Goal: Task Accomplishment & Management: Complete application form

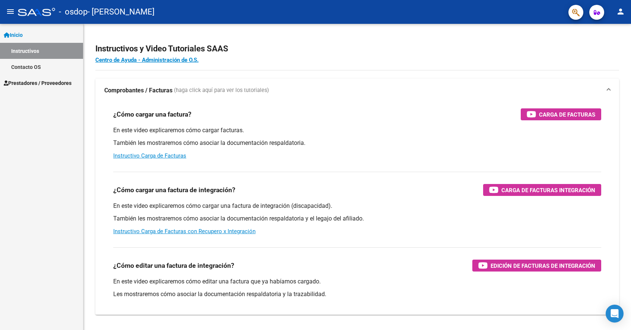
click at [19, 34] on span "Inicio" at bounding box center [13, 35] width 19 height 8
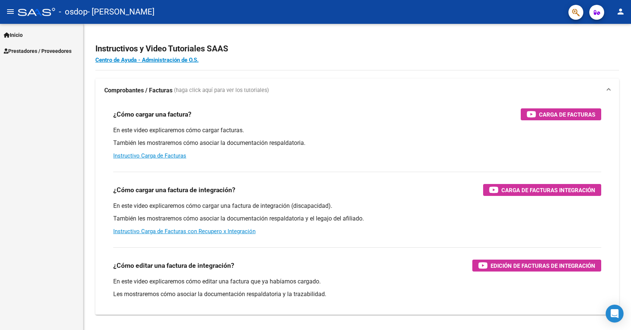
click at [24, 48] on span "Prestadores / Proveedores" at bounding box center [38, 51] width 68 height 8
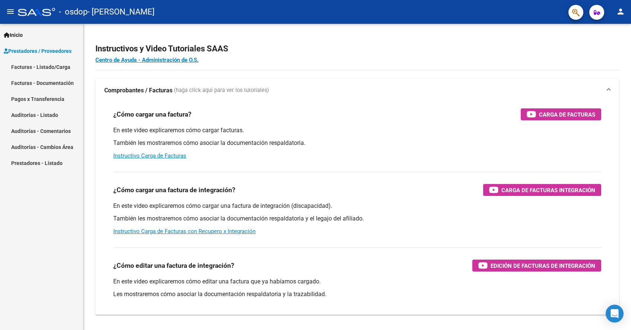
click at [26, 62] on link "Facturas - Listado/Carga" at bounding box center [41, 67] width 83 height 16
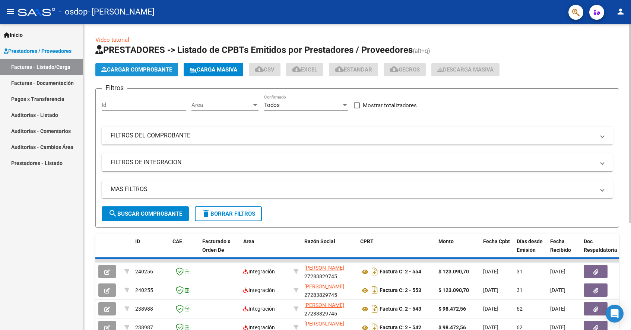
click at [126, 67] on span "Cargar Comprobante" at bounding box center [136, 69] width 71 height 7
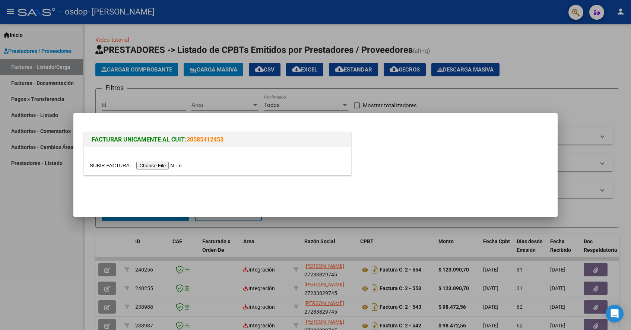
click at [163, 165] on input "file" at bounding box center [137, 166] width 94 height 8
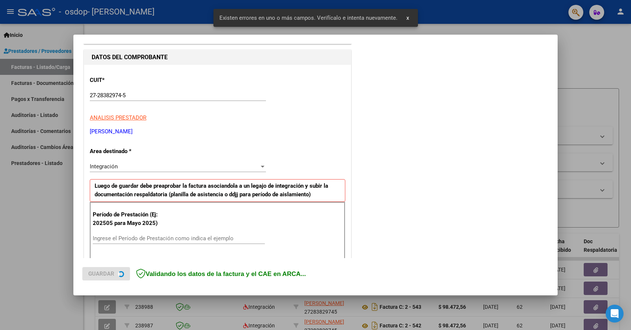
scroll to position [137, 0]
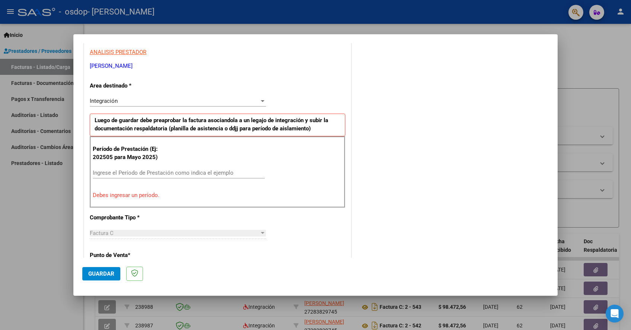
click at [145, 172] on input "Ingrese el Período de Prestación como indica el ejemplo" at bounding box center [179, 172] width 172 height 7
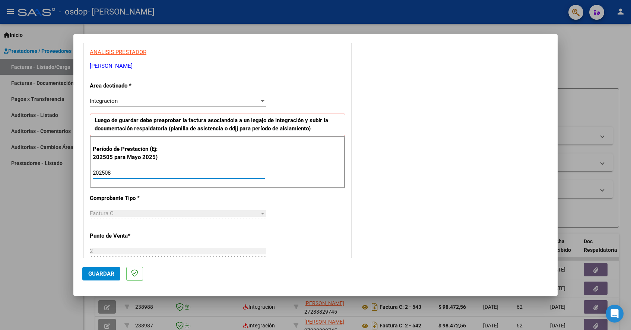
type input "202508"
click at [341, 243] on div "CUIT * 27-28382974-5 Ingresar CUIT ANALISIS PRESTADOR BERNADSKY [PERSON_NAME] A…" at bounding box center [217, 279] width 267 height 561
click at [103, 270] on button "Guardar" at bounding box center [101, 273] width 38 height 13
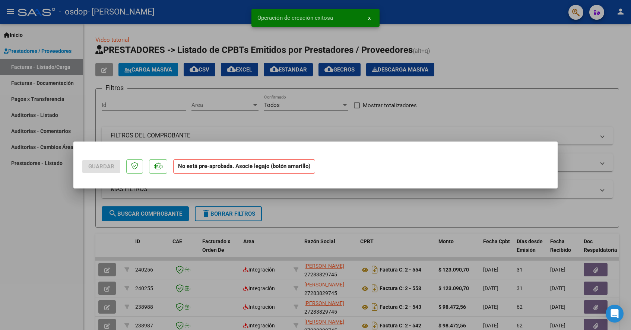
scroll to position [0, 0]
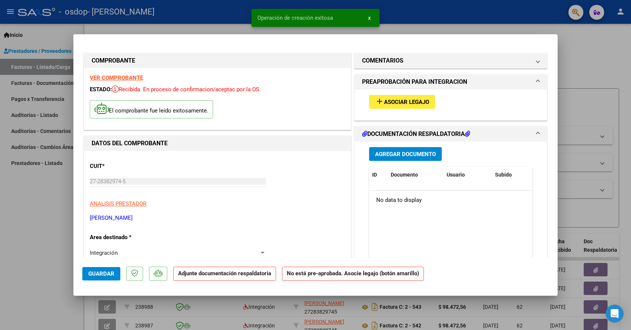
click at [409, 104] on span "Asociar Legajo" at bounding box center [406, 102] width 45 height 7
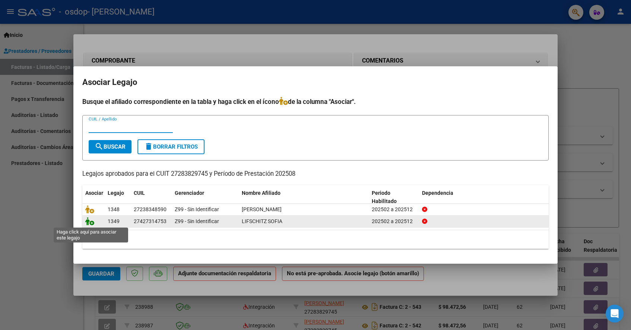
click at [91, 223] on icon at bounding box center [89, 221] width 9 height 8
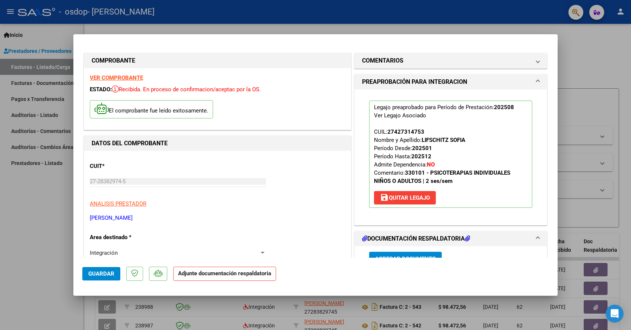
click at [415, 255] on span "Agregar Documento" at bounding box center [405, 258] width 61 height 7
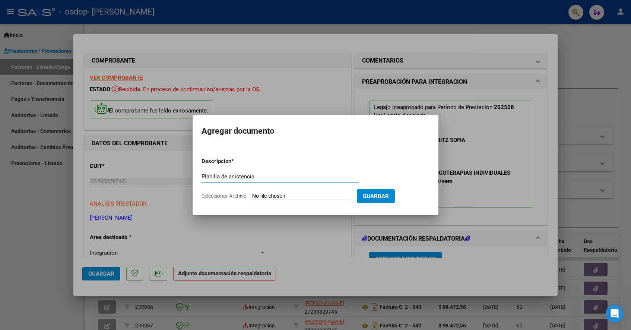
type input "Planilla de asistencia"
click at [324, 195] on input "Seleccionar Archivo" at bounding box center [301, 196] width 99 height 7
type input "C:\fakepath\Lifschitzagosto25.pdf"
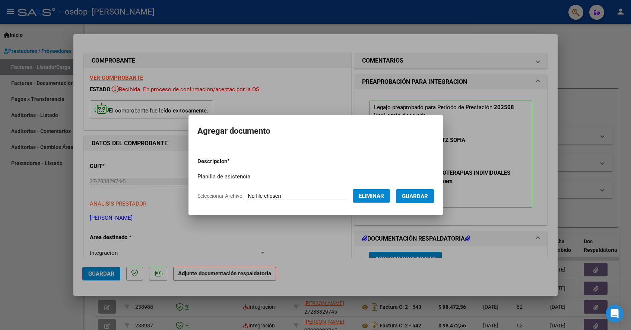
click at [426, 199] on span "Guardar" at bounding box center [415, 196] width 26 height 7
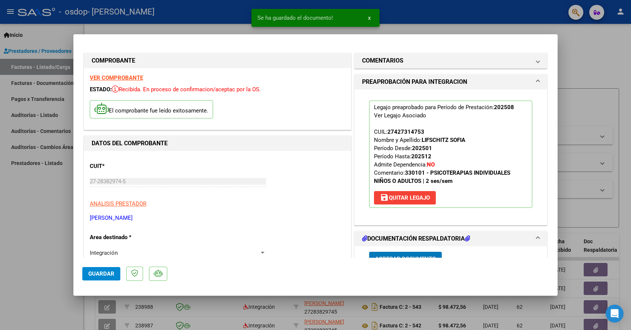
scroll to position [8, 0]
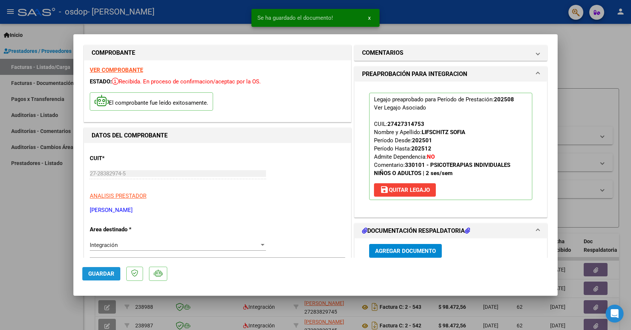
click at [106, 273] on span "Guardar" at bounding box center [101, 273] width 26 height 7
click at [53, 238] on div at bounding box center [315, 165] width 631 height 330
type input "$ 0,00"
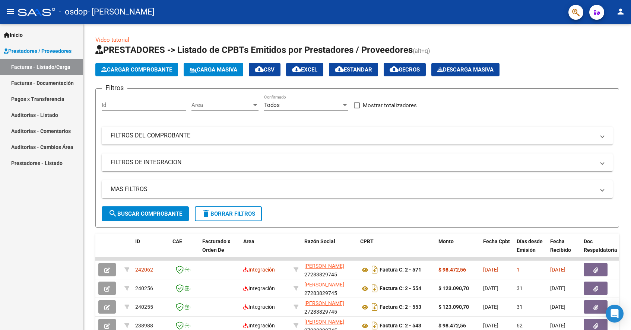
click at [49, 66] on link "Facturas - Listado/Carga" at bounding box center [41, 67] width 83 height 16
click at [165, 67] on span "Cargar Comprobante" at bounding box center [136, 69] width 71 height 7
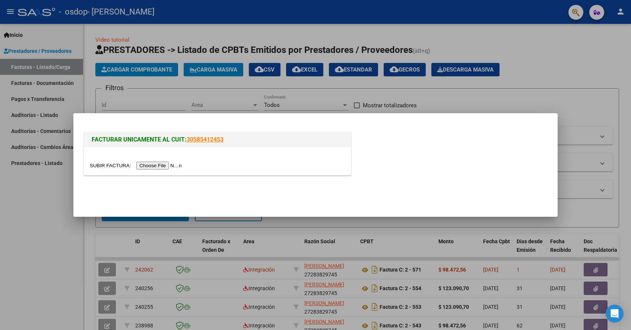
click at [168, 168] on input "file" at bounding box center [137, 166] width 94 height 8
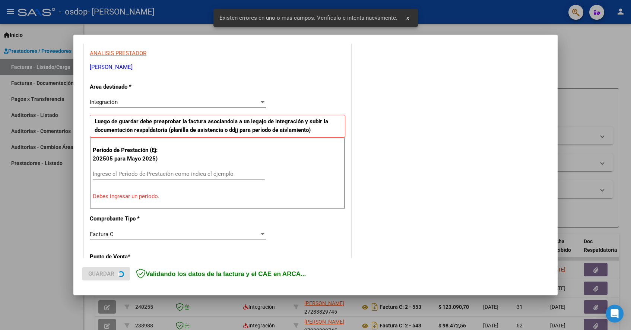
scroll to position [137, 0]
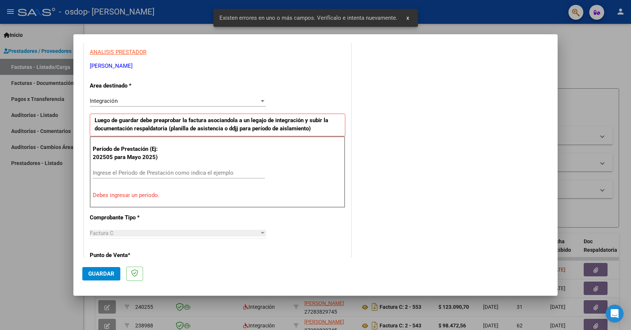
click at [204, 170] on input "Ingrese el Período de Prestación como indica el ejemplo" at bounding box center [179, 172] width 172 height 7
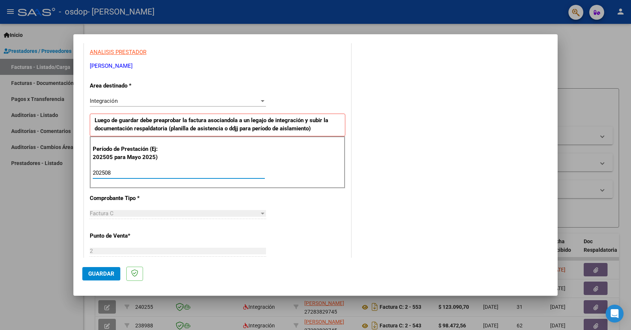
type input "202508"
click at [91, 277] on span "Guardar" at bounding box center [101, 273] width 26 height 7
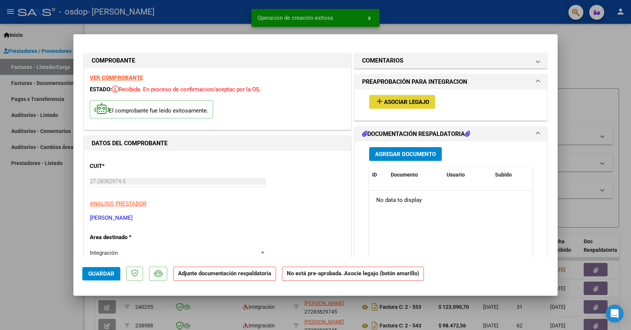
click at [387, 104] on span "Asociar Legajo" at bounding box center [406, 102] width 45 height 7
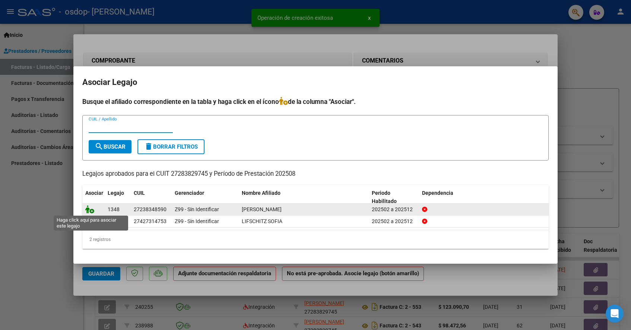
click at [92, 212] on icon at bounding box center [89, 209] width 9 height 8
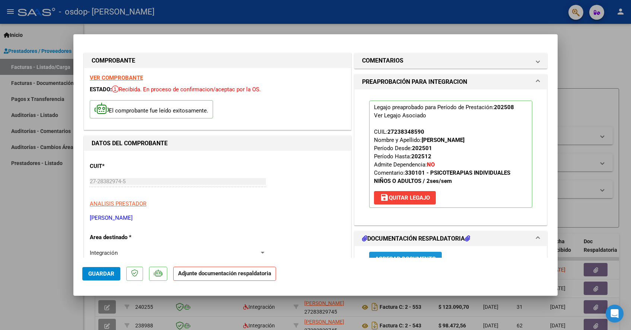
click at [399, 254] on button "Agregar Documento" at bounding box center [405, 259] width 73 height 14
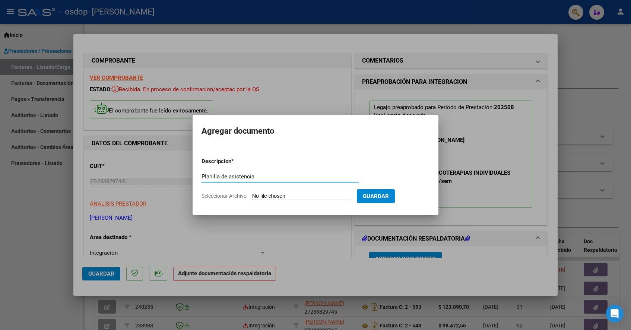
type input "Planilla de asistencia"
click at [340, 196] on input "Seleccionar Archivo" at bounding box center [301, 196] width 99 height 7
type input "C:\fakepath\Pierettoagosto25.pdf"
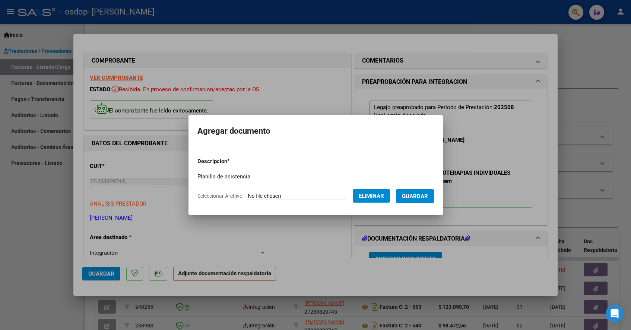
click at [428, 197] on span "Guardar" at bounding box center [415, 196] width 26 height 7
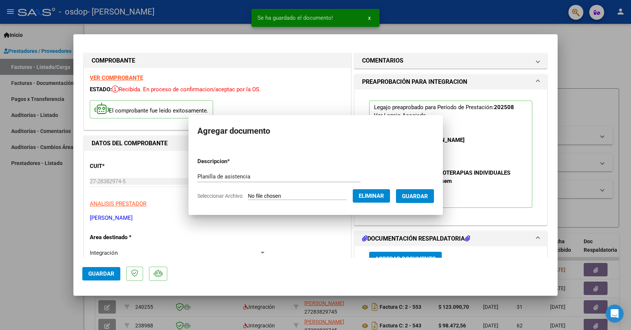
scroll to position [8, 0]
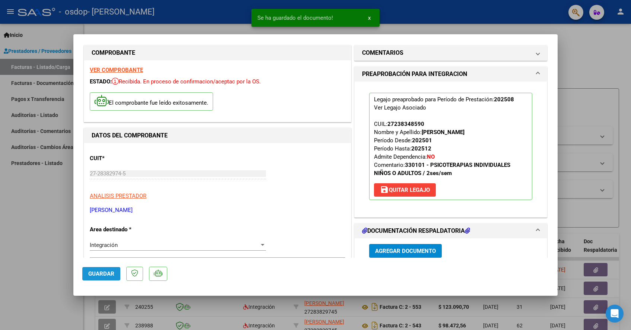
click at [95, 270] on span "Guardar" at bounding box center [101, 273] width 26 height 7
click at [15, 301] on div at bounding box center [315, 165] width 631 height 330
type input "$ 0,00"
